Goal: Information Seeking & Learning: Find specific fact

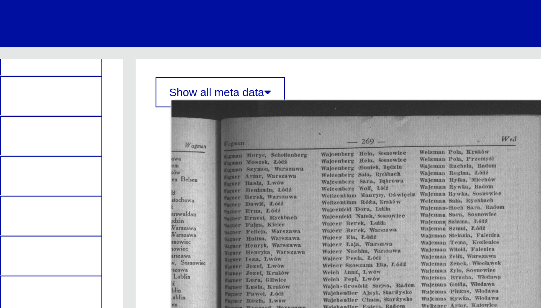
scroll to position [236, 0]
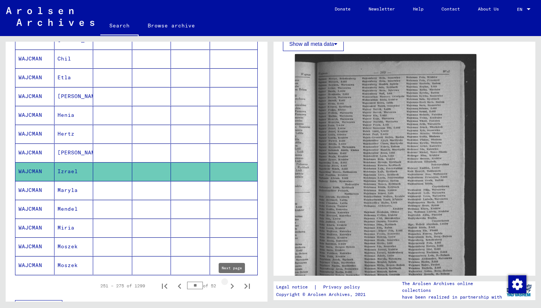
click at [233, 285] on icon "Next page" at bounding box center [232, 286] width 11 height 11
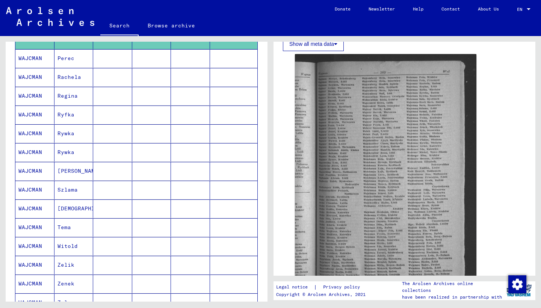
scroll to position [123, 0]
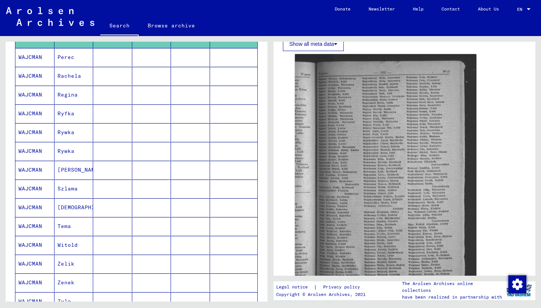
click at [29, 205] on mat-cell "WAJCMAN" at bounding box center [34, 207] width 39 height 18
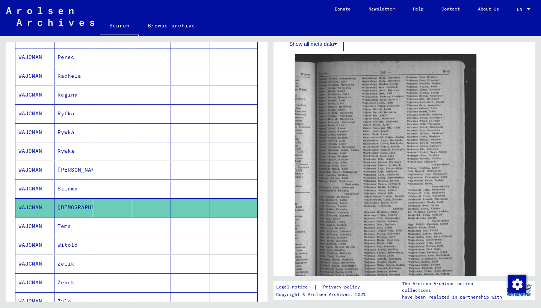
click at [30, 205] on mat-cell "WAJCMAN" at bounding box center [34, 207] width 39 height 18
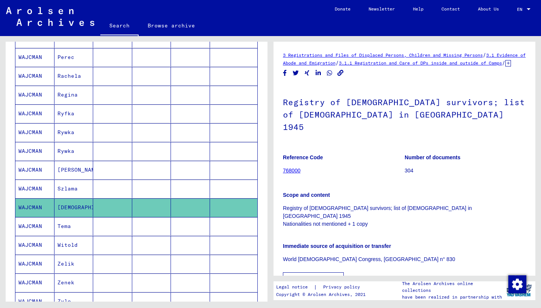
click at [32, 203] on mat-cell "WAJCMAN" at bounding box center [34, 207] width 39 height 18
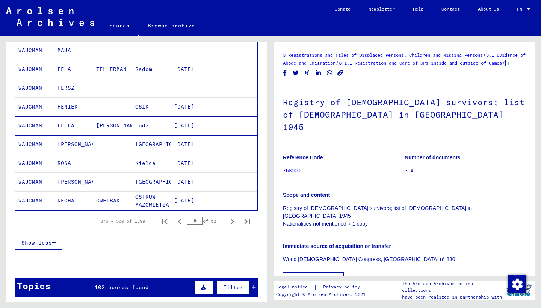
scroll to position [412, 0]
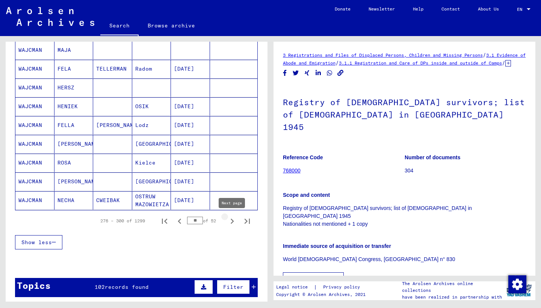
click at [233, 218] on icon "Next page" at bounding box center [232, 221] width 11 height 11
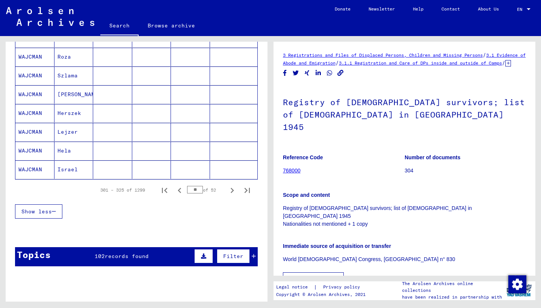
scroll to position [479, 0]
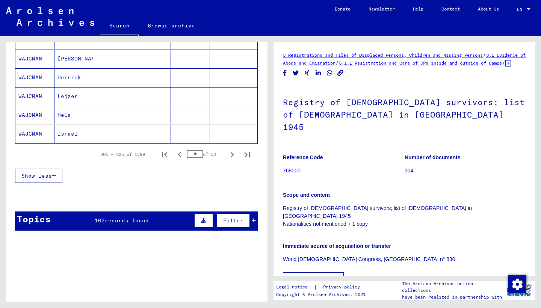
click at [32, 132] on mat-cell "WAJCMAN" at bounding box center [34, 134] width 39 height 18
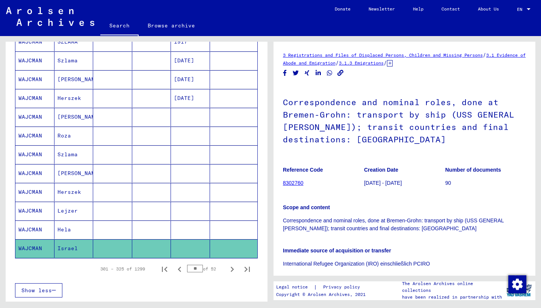
scroll to position [365, 0]
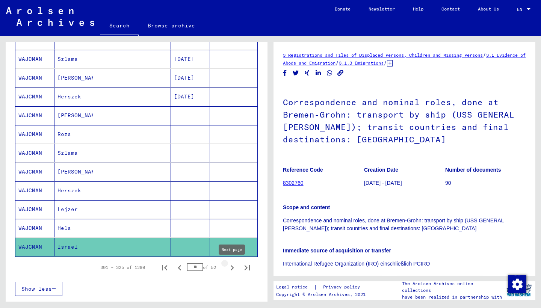
click at [232, 267] on icon "Next page" at bounding box center [232, 267] width 3 height 5
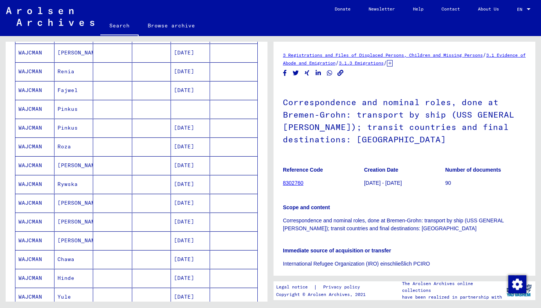
scroll to position [164, 0]
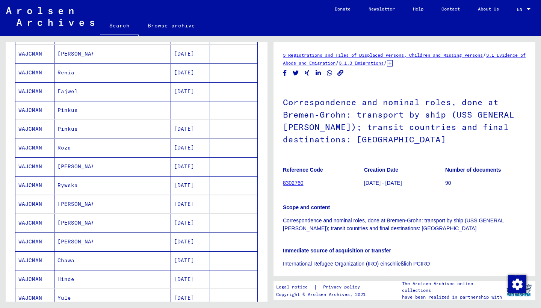
click at [27, 128] on mat-cell "WAJCMAN" at bounding box center [34, 129] width 39 height 18
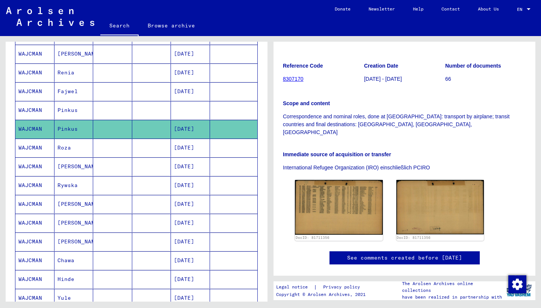
scroll to position [117, 0]
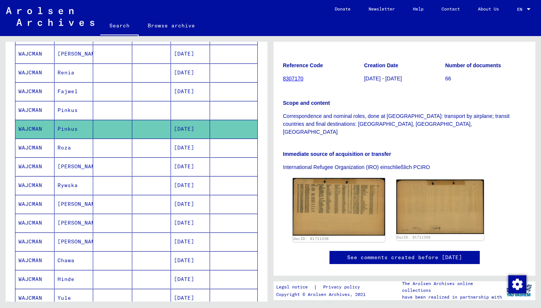
click at [334, 178] on img at bounding box center [339, 207] width 92 height 58
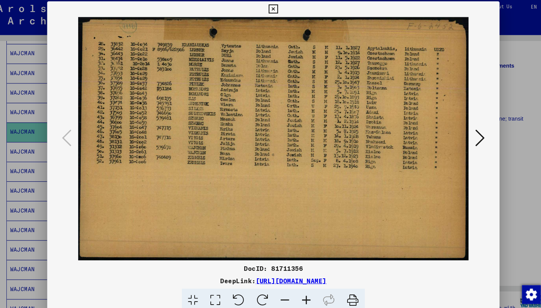
click at [337, 283] on icon at bounding box center [346, 290] width 23 height 23
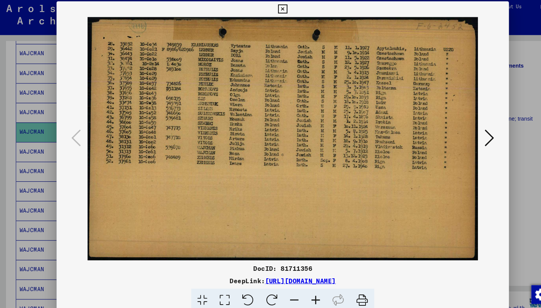
click at [468, 131] on icon at bounding box center [468, 135] width 9 height 18
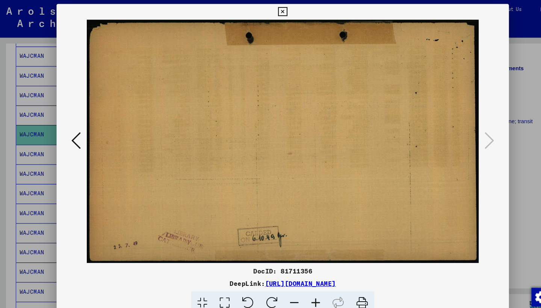
click at [275, 10] on icon at bounding box center [270, 11] width 9 height 9
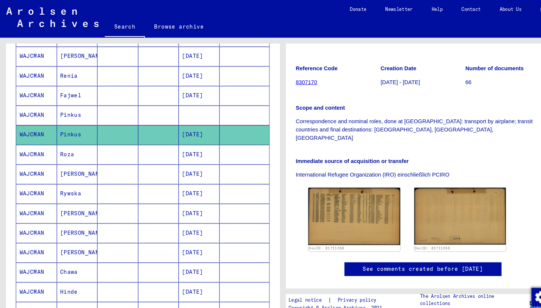
click at [38, 146] on mat-cell "WAJCMAN" at bounding box center [34, 148] width 39 height 18
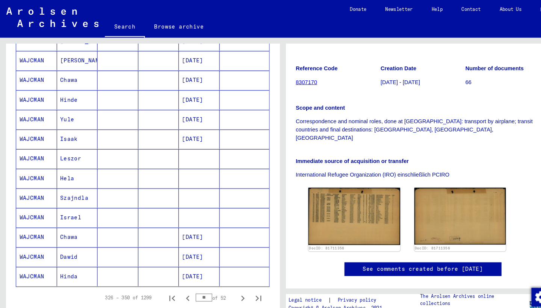
scroll to position [398, 0]
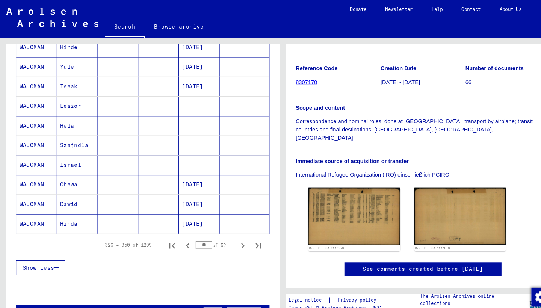
click at [33, 158] on mat-cell "WAJCMAN" at bounding box center [34, 158] width 39 height 18
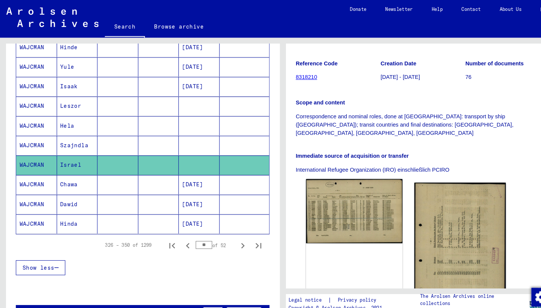
scroll to position [155, 0]
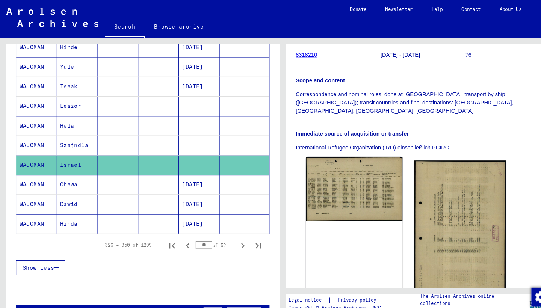
click at [336, 150] on img at bounding box center [339, 180] width 92 height 61
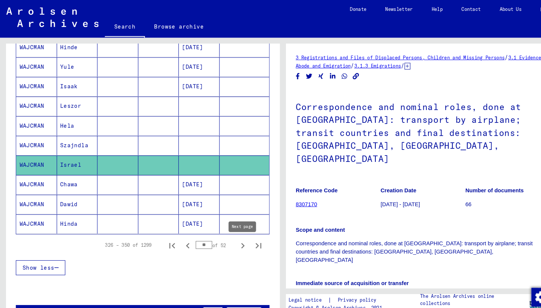
click at [232, 235] on icon "Next page" at bounding box center [232, 235] width 11 height 11
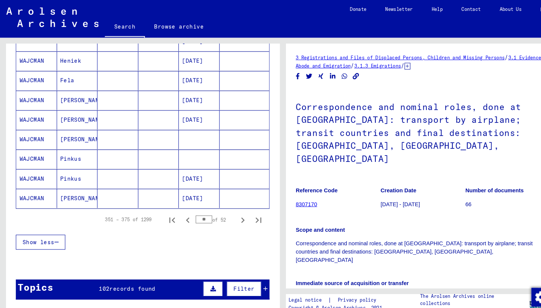
scroll to position [430, 0]
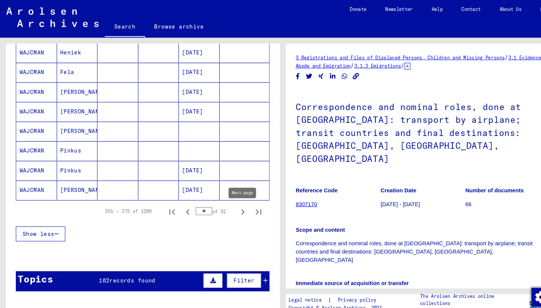
click at [233, 204] on icon "Next page" at bounding box center [232, 202] width 3 height 5
type input "**"
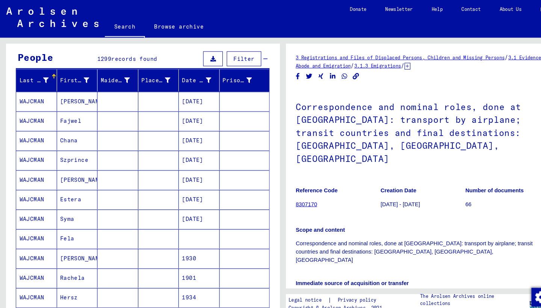
scroll to position [64, 0]
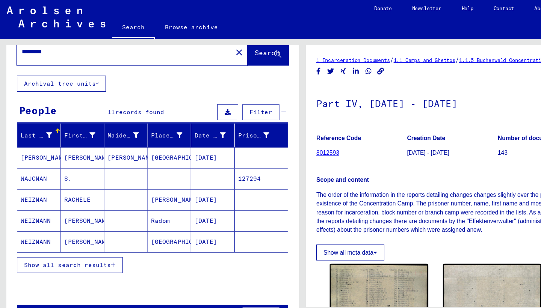
scroll to position [19, 0]
click at [29, 159] on mat-cell "WAJCMAN" at bounding box center [34, 161] width 39 height 18
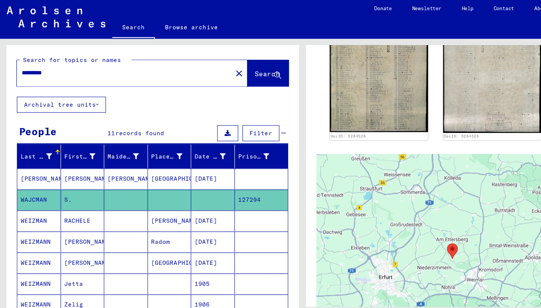
click at [53, 65] on input "*********" at bounding box center [112, 67] width 184 height 8
type input "*********"
click at [230, 62] on button "Search" at bounding box center [239, 66] width 37 height 23
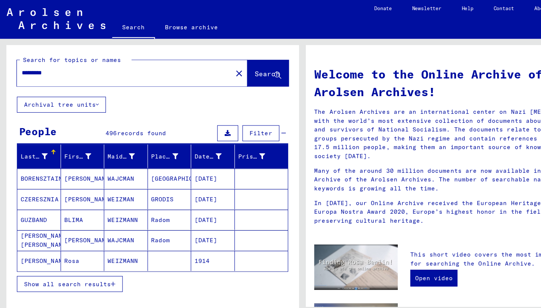
click at [59, 250] on button "Show all search results" at bounding box center [62, 255] width 95 height 14
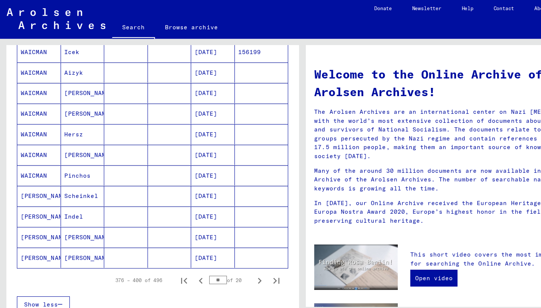
scroll to position [372, 0]
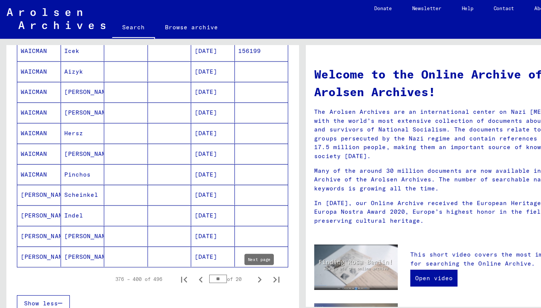
click at [232, 251] on icon "Next page" at bounding box center [232, 252] width 11 height 11
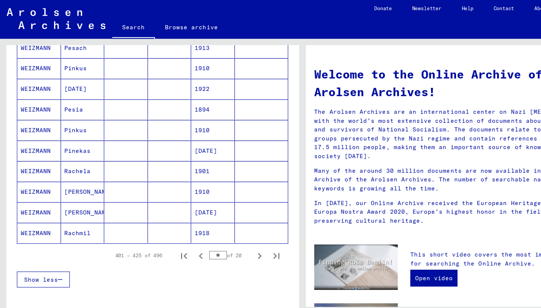
scroll to position [398, 0]
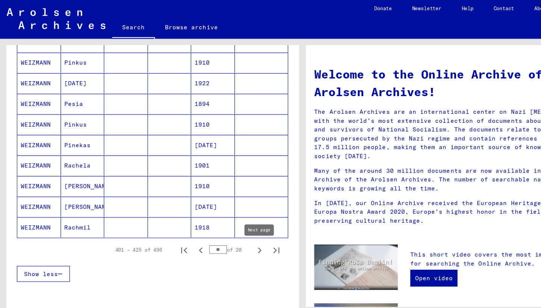
click at [232, 226] on icon "Next page" at bounding box center [232, 225] width 3 height 5
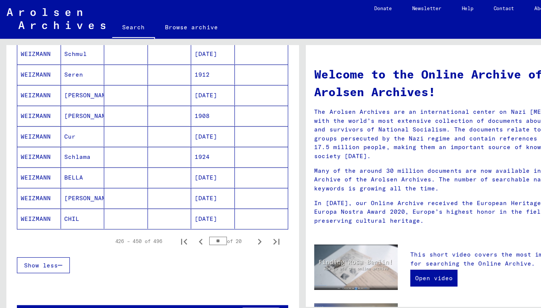
scroll to position [406, 0]
click at [233, 215] on icon "Next page" at bounding box center [232, 217] width 3 height 5
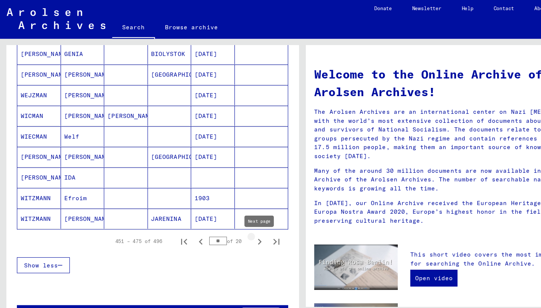
click at [229, 218] on icon "Next page" at bounding box center [232, 217] width 11 height 11
type input "**"
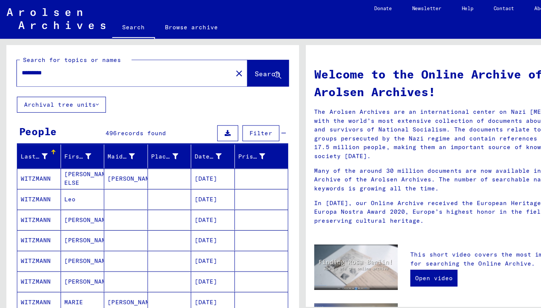
scroll to position [0, 0]
drag, startPoint x: 52, startPoint y: 63, endPoint x: 0, endPoint y: 61, distance: 51.6
click at [0, 61] on div "Search for topics or names ********* close Search Archival tree units People 49…" at bounding box center [135, 169] width 271 height 266
type input "**********"
click at [228, 65] on span "Search" at bounding box center [239, 68] width 23 height 8
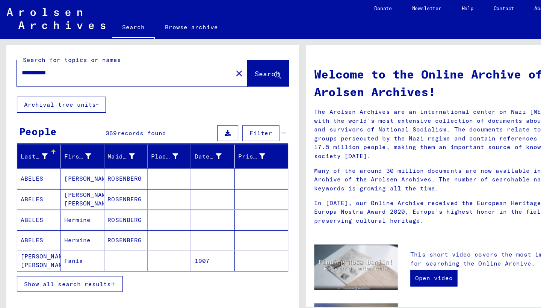
click at [48, 252] on span "Show all search results" at bounding box center [60, 255] width 78 height 7
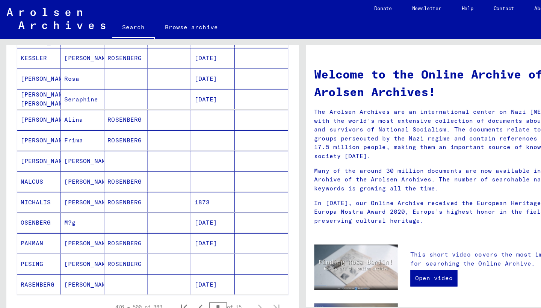
scroll to position [348, 0]
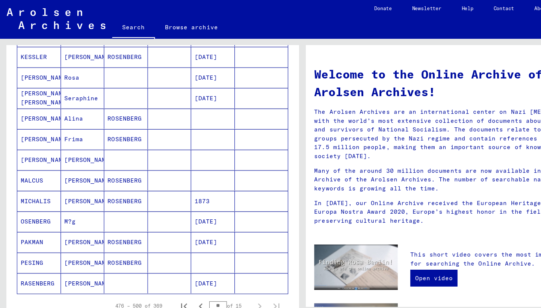
click at [32, 250] on mat-cell "RASENBERG" at bounding box center [34, 255] width 39 height 18
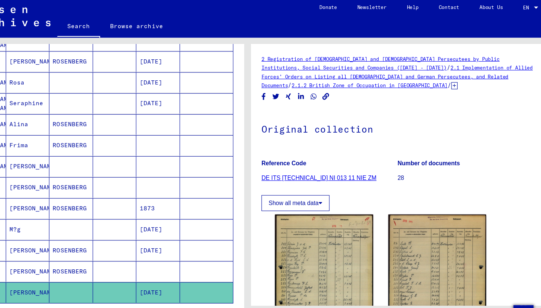
scroll to position [94, 0]
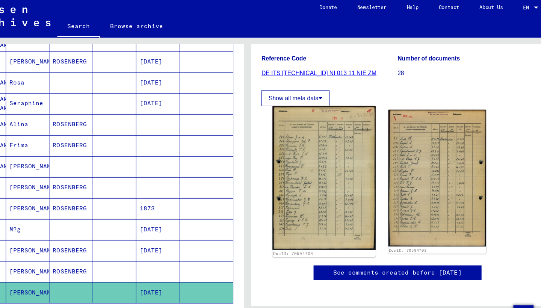
click at [319, 156] on img at bounding box center [339, 161] width 92 height 129
